Goal: Transaction & Acquisition: Download file/media

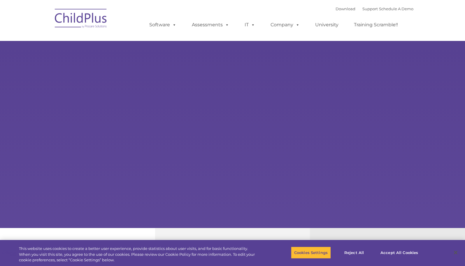
select select "MEDIUM"
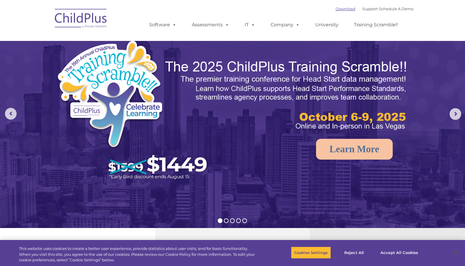
click at [336, 10] on link "Download" at bounding box center [346, 8] width 20 height 5
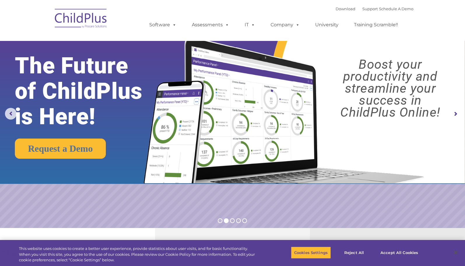
click at [138, 198] on rs-slide "Request a Demo The Future of ChildPlus is Here! Boost your productivity and str…" at bounding box center [232, 114] width 465 height 228
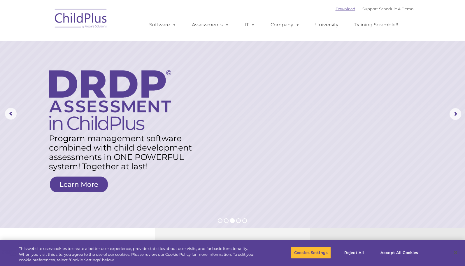
click at [337, 9] on link "Download" at bounding box center [346, 8] width 20 height 5
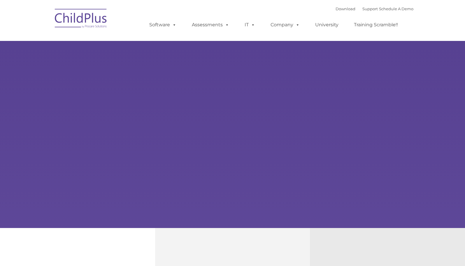
type input ""
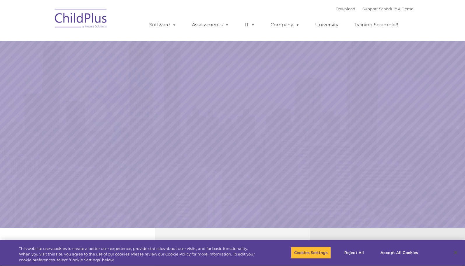
select select "MEDIUM"
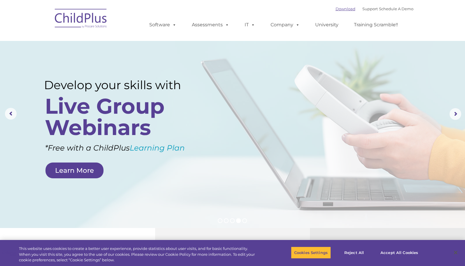
click at [343, 9] on link "Download" at bounding box center [346, 8] width 20 height 5
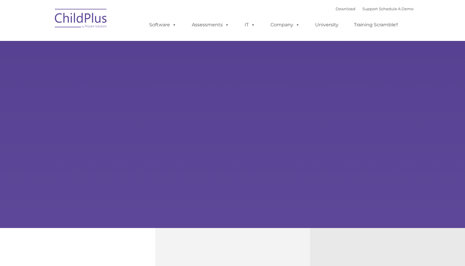
type input ""
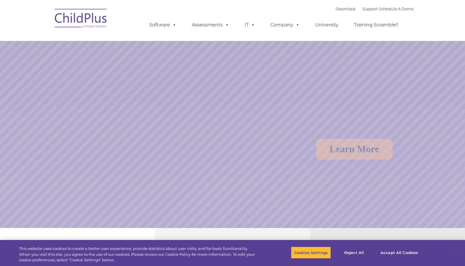
select select "MEDIUM"
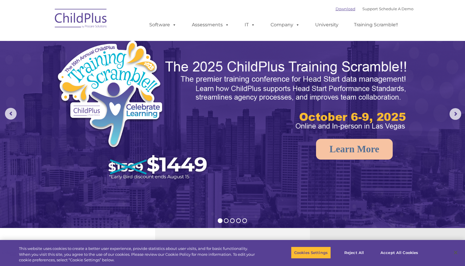
click at [336, 9] on link "Download" at bounding box center [346, 8] width 20 height 5
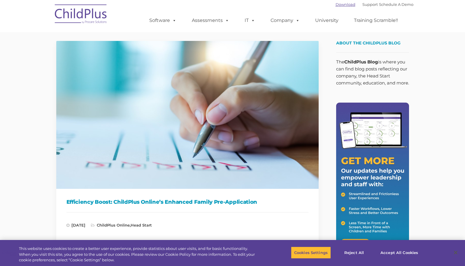
click at [338, 4] on link "Download" at bounding box center [346, 4] width 20 height 5
